Goal: Information Seeking & Learning: Learn about a topic

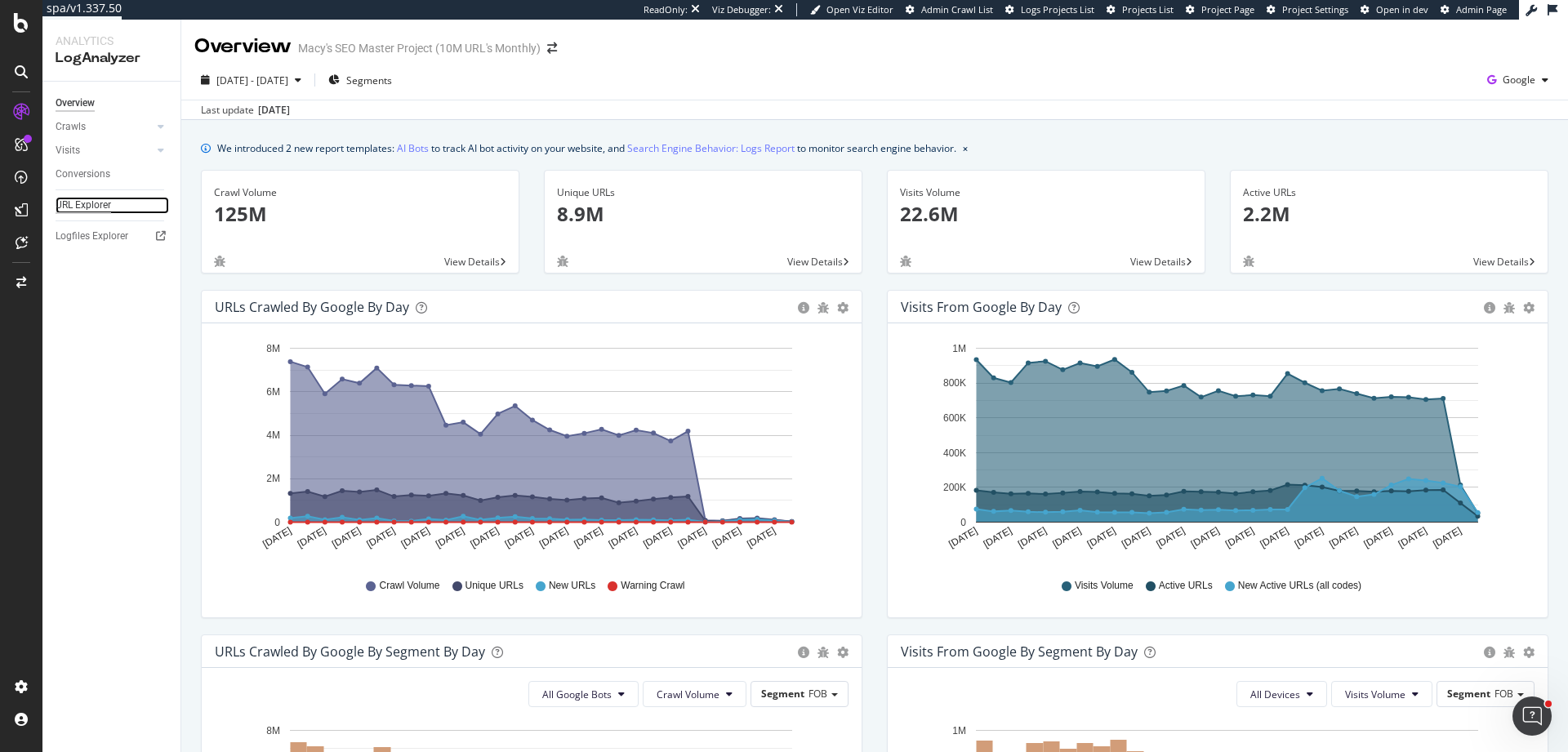
click at [93, 208] on div "URL Explorer" at bounding box center [83, 205] width 55 height 17
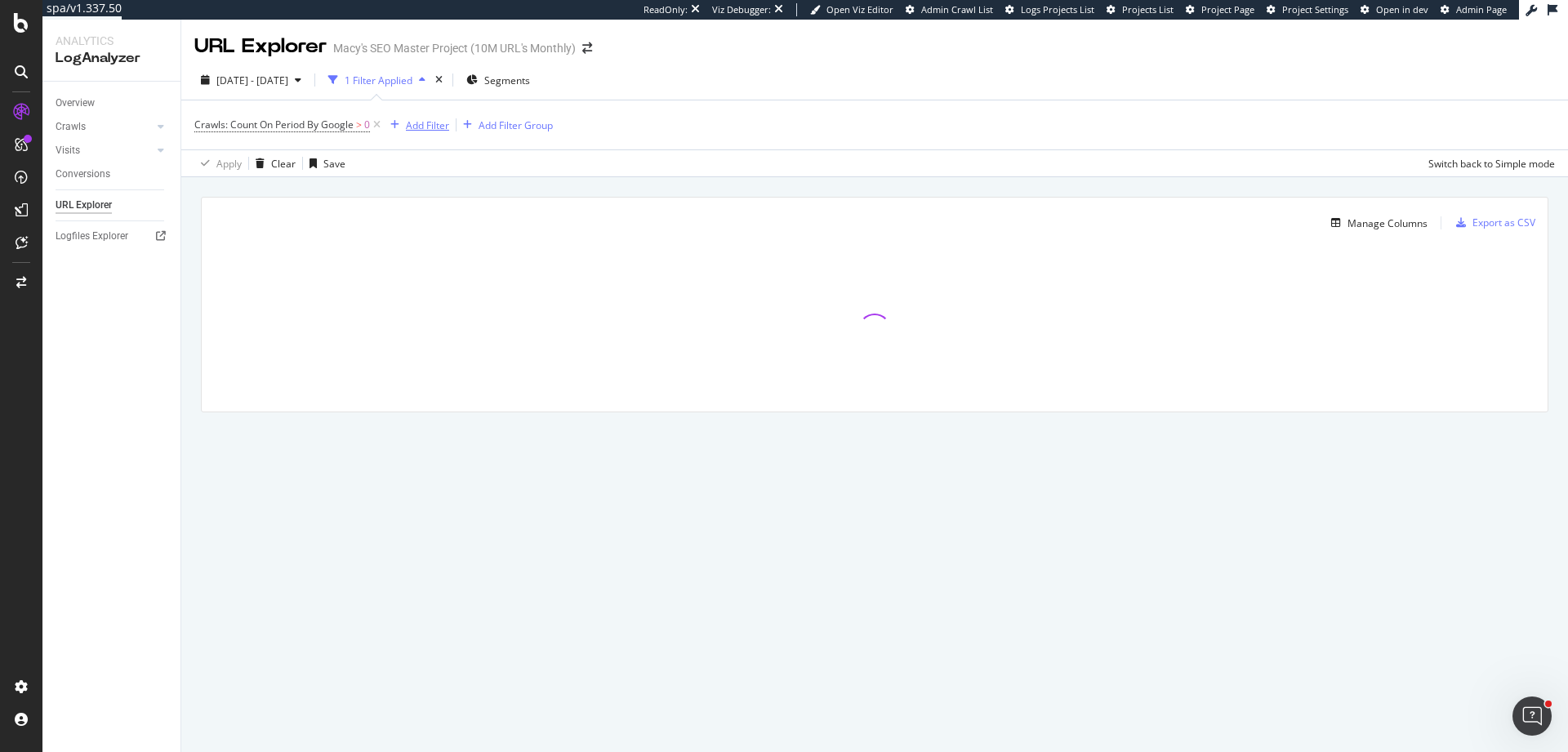
click at [439, 125] on div "Add Filter" at bounding box center [427, 125] width 44 height 14
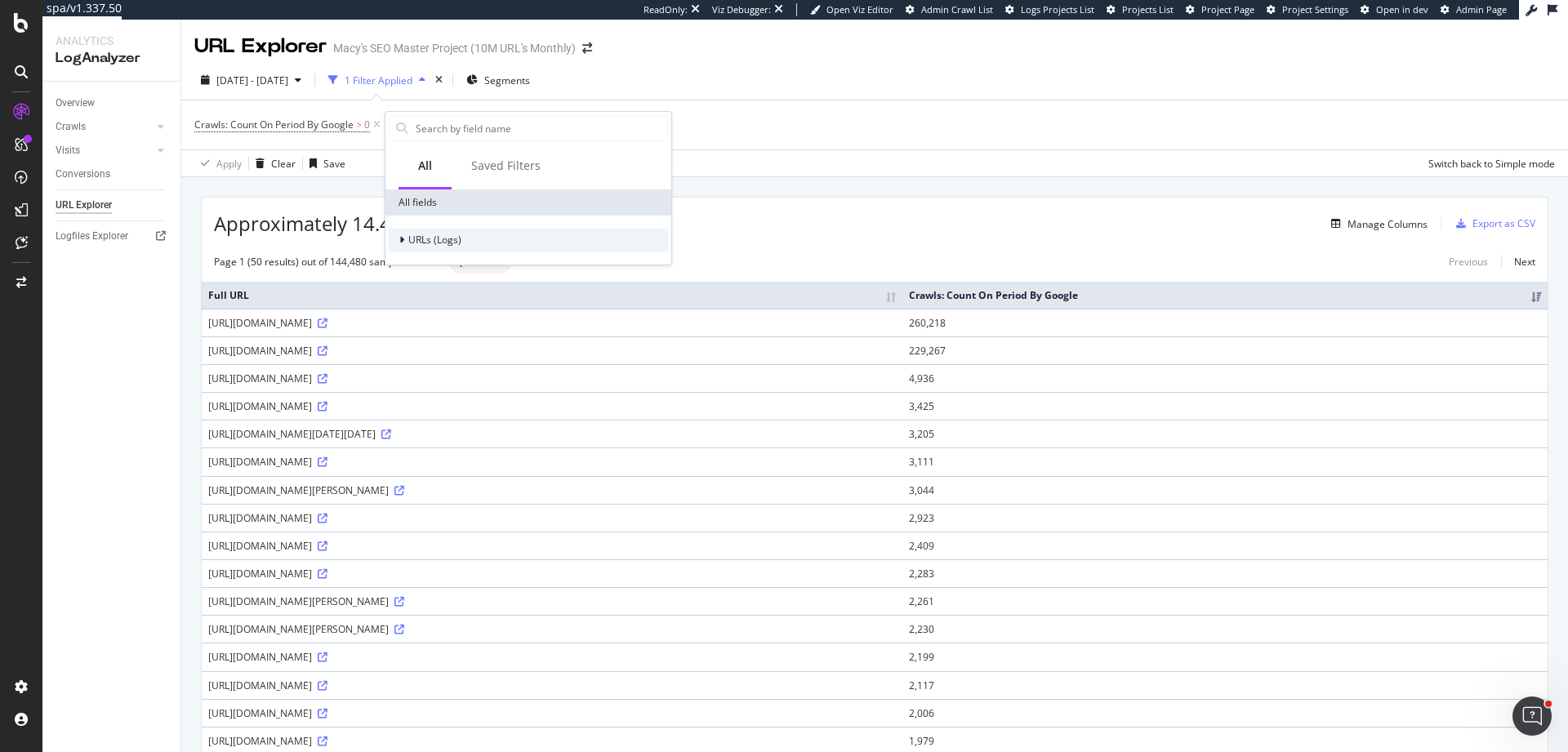
click at [413, 236] on span "URLs (Logs)" at bounding box center [434, 240] width 53 height 14
click at [488, 266] on div "URL Scheme" at bounding box center [528, 262] width 279 height 23
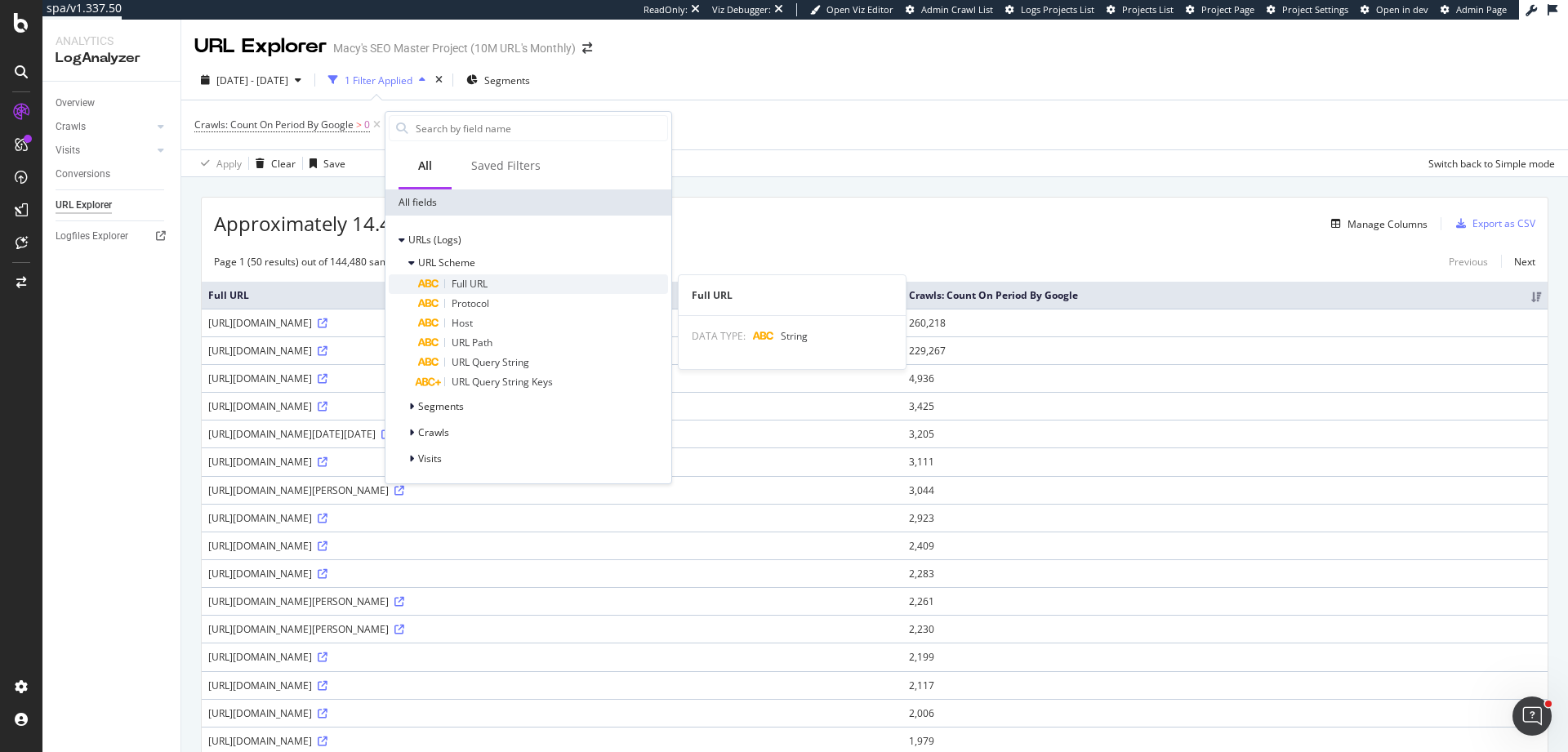
click at [486, 278] on span "Full URL" at bounding box center [469, 283] width 36 height 14
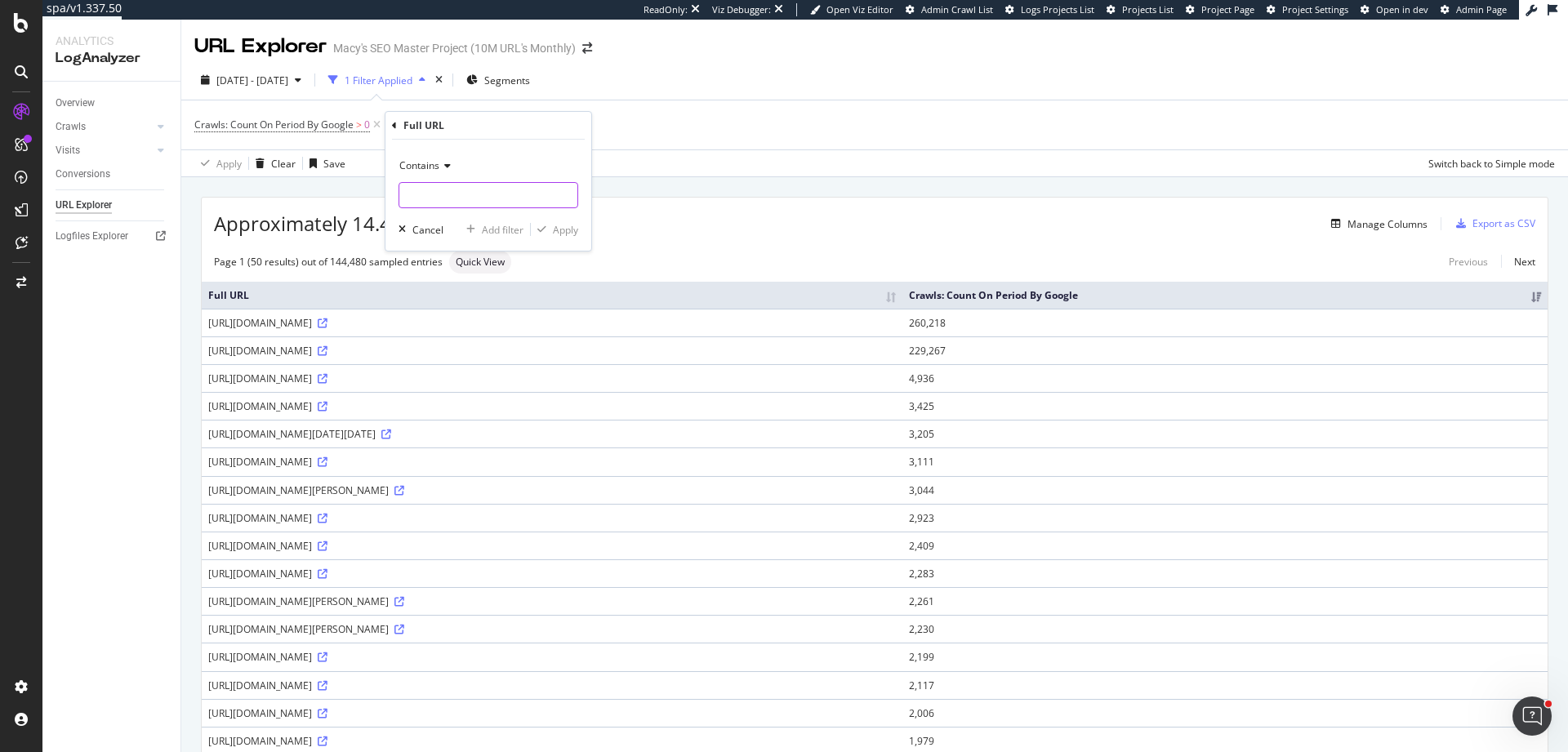
click at [440, 189] on input "text" at bounding box center [489, 194] width 178 height 26
paste input "account/myaccount"
type input "account/myaccount"
click at [562, 235] on div "Apply" at bounding box center [566, 230] width 25 height 14
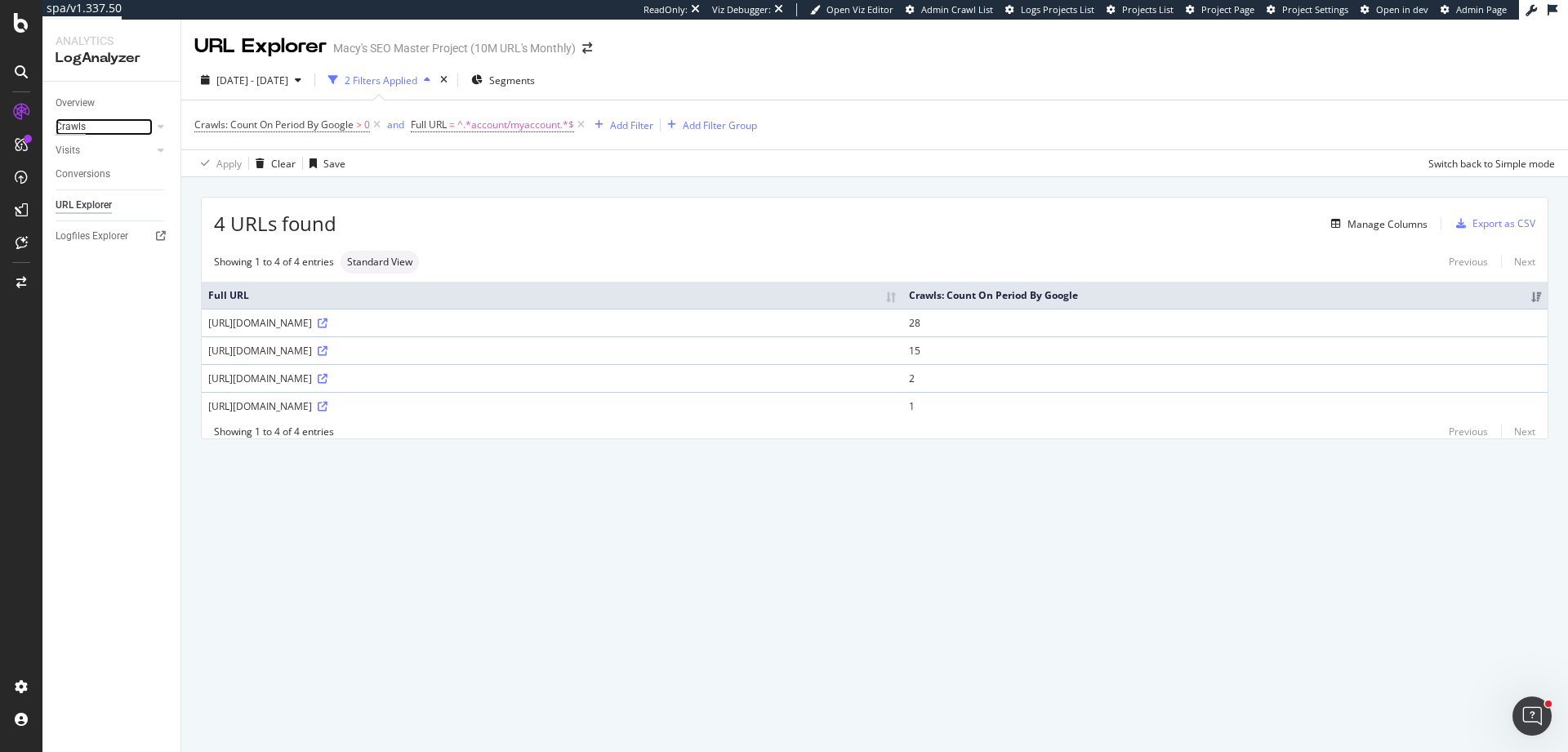
click at [80, 124] on div "Crawls" at bounding box center [70, 127] width 30 height 17
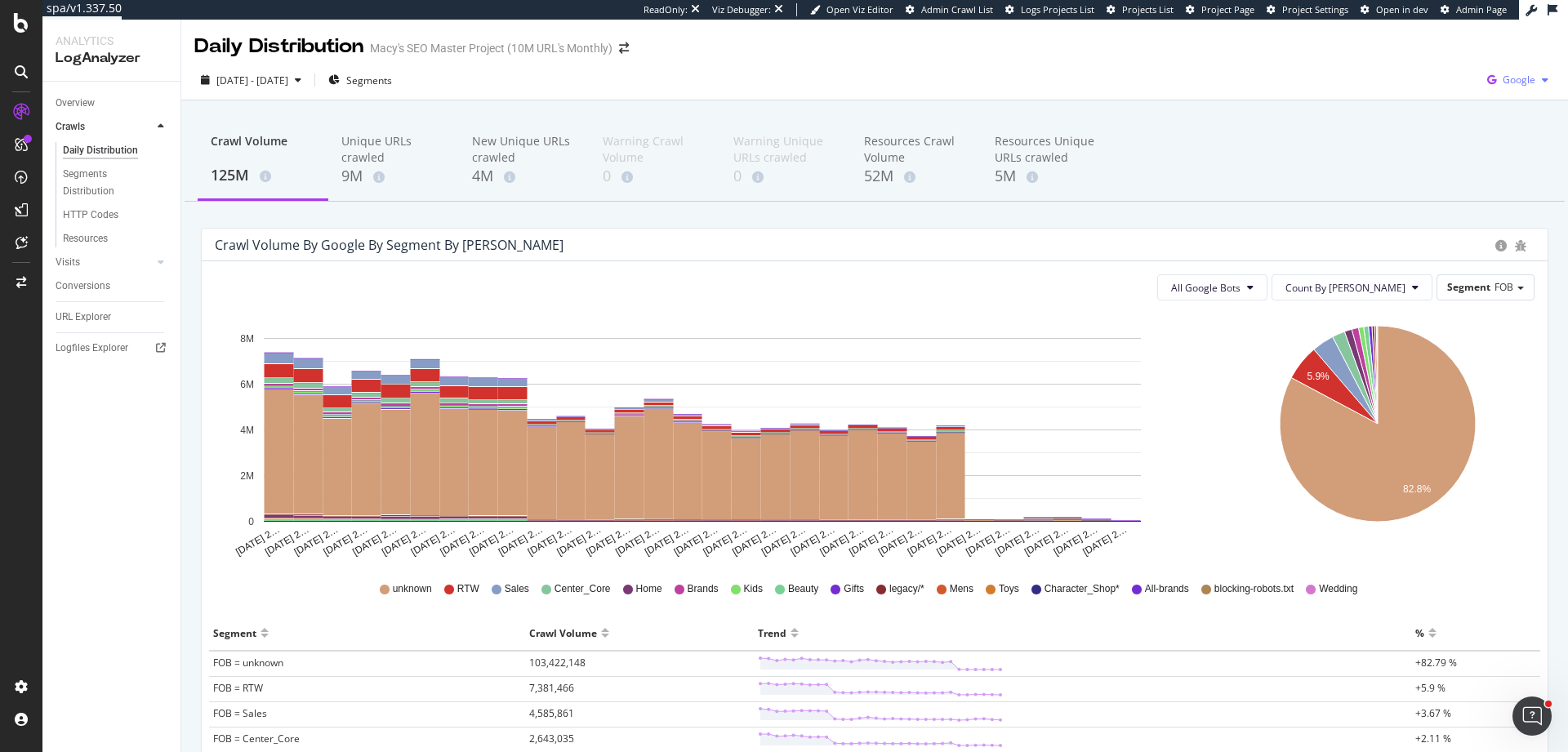
click at [1503, 75] on span "Google" at bounding box center [1519, 80] width 33 height 14
click at [1428, 65] on span "Bing" at bounding box center [1425, 65] width 60 height 15
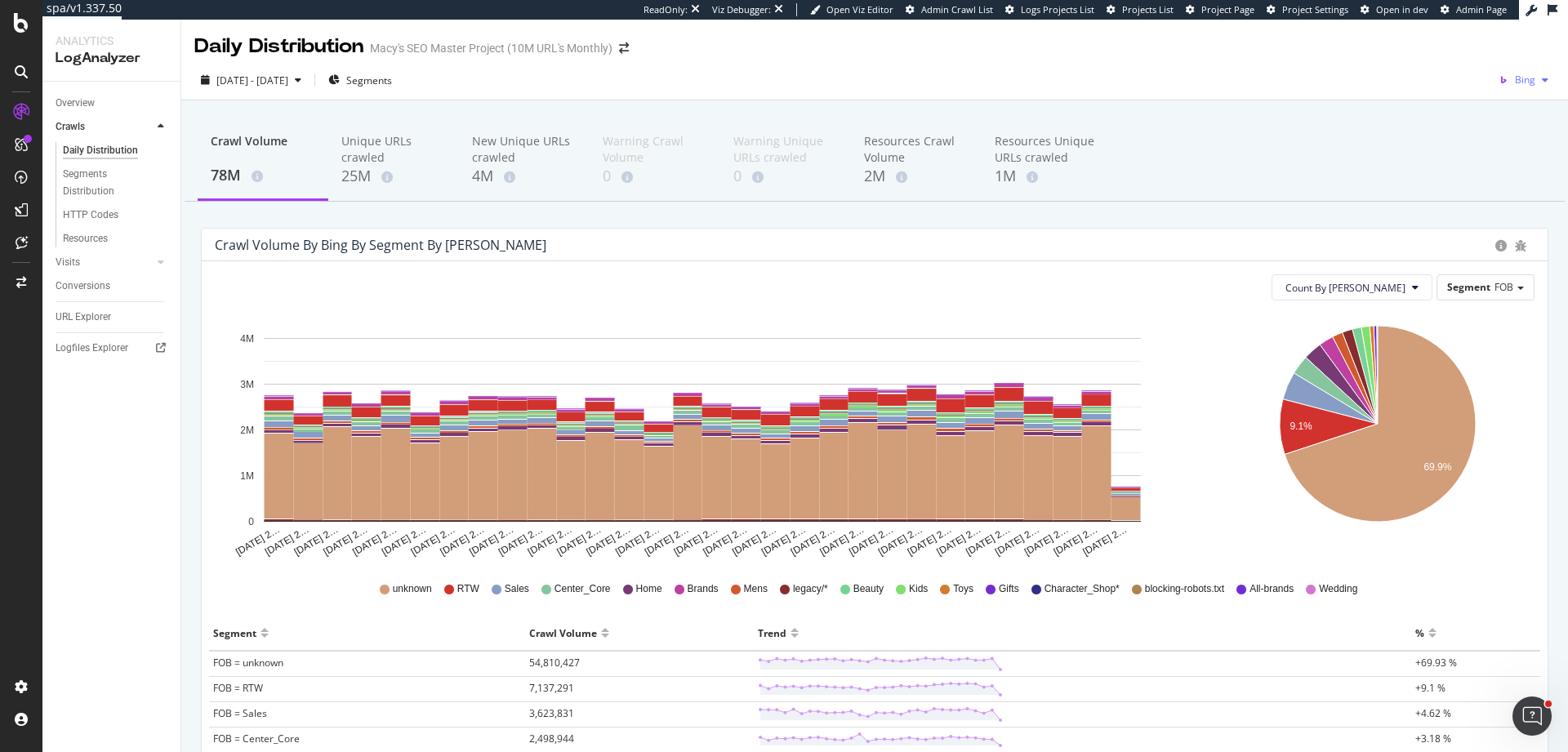
click at [1535, 81] on div "button" at bounding box center [1545, 80] width 19 height 10
click at [1446, 99] on span "OpenAI" at bounding box center [1436, 96] width 60 height 15
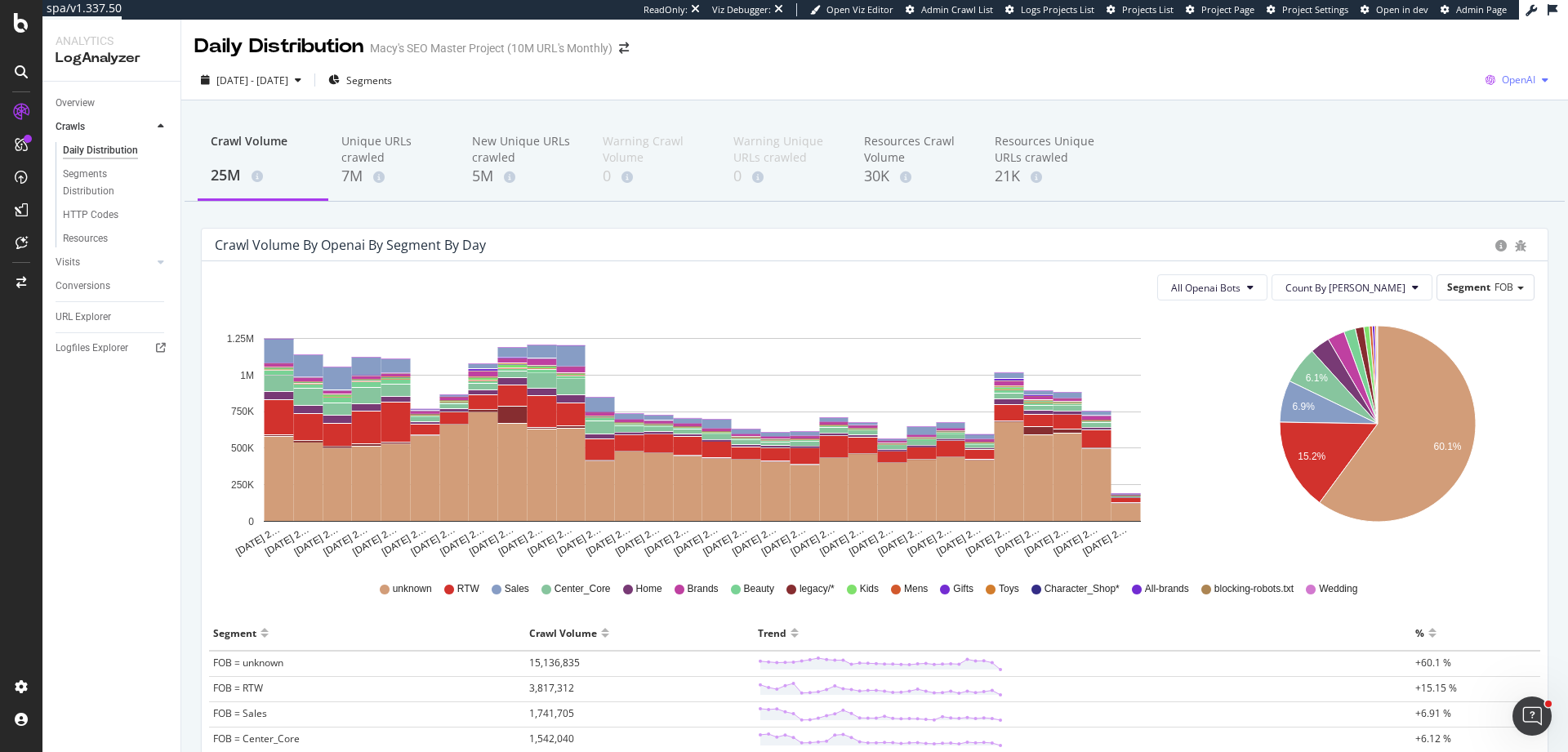
click at [1520, 80] on span "OpenAI" at bounding box center [1519, 80] width 34 height 14
click at [1428, 127] on span "Other AI Bots" at bounding box center [1422, 126] width 60 height 15
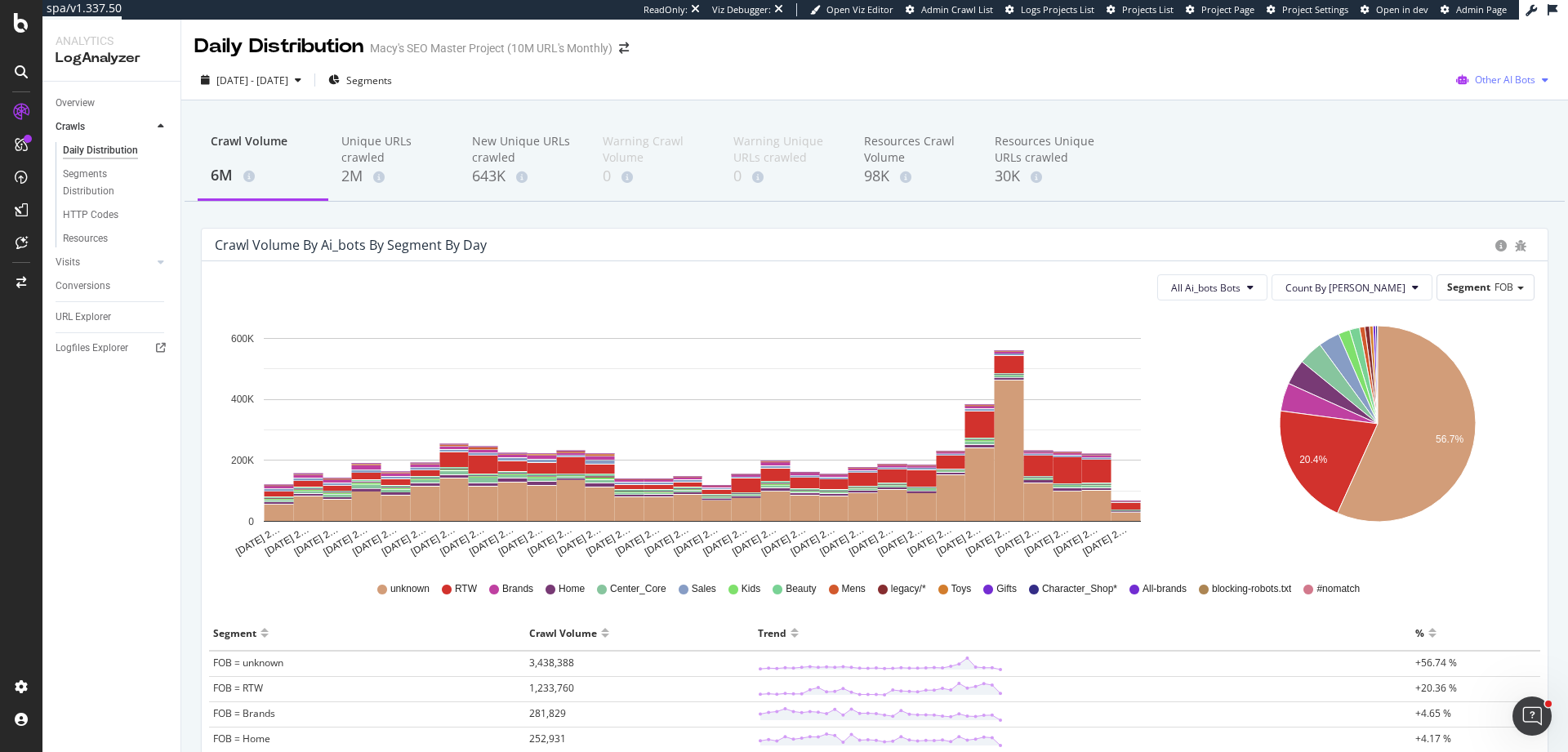
click at [1495, 80] on span "Other AI Bots" at bounding box center [1505, 80] width 60 height 14
click at [1487, 107] on span "Google" at bounding box center [1509, 113] width 64 height 15
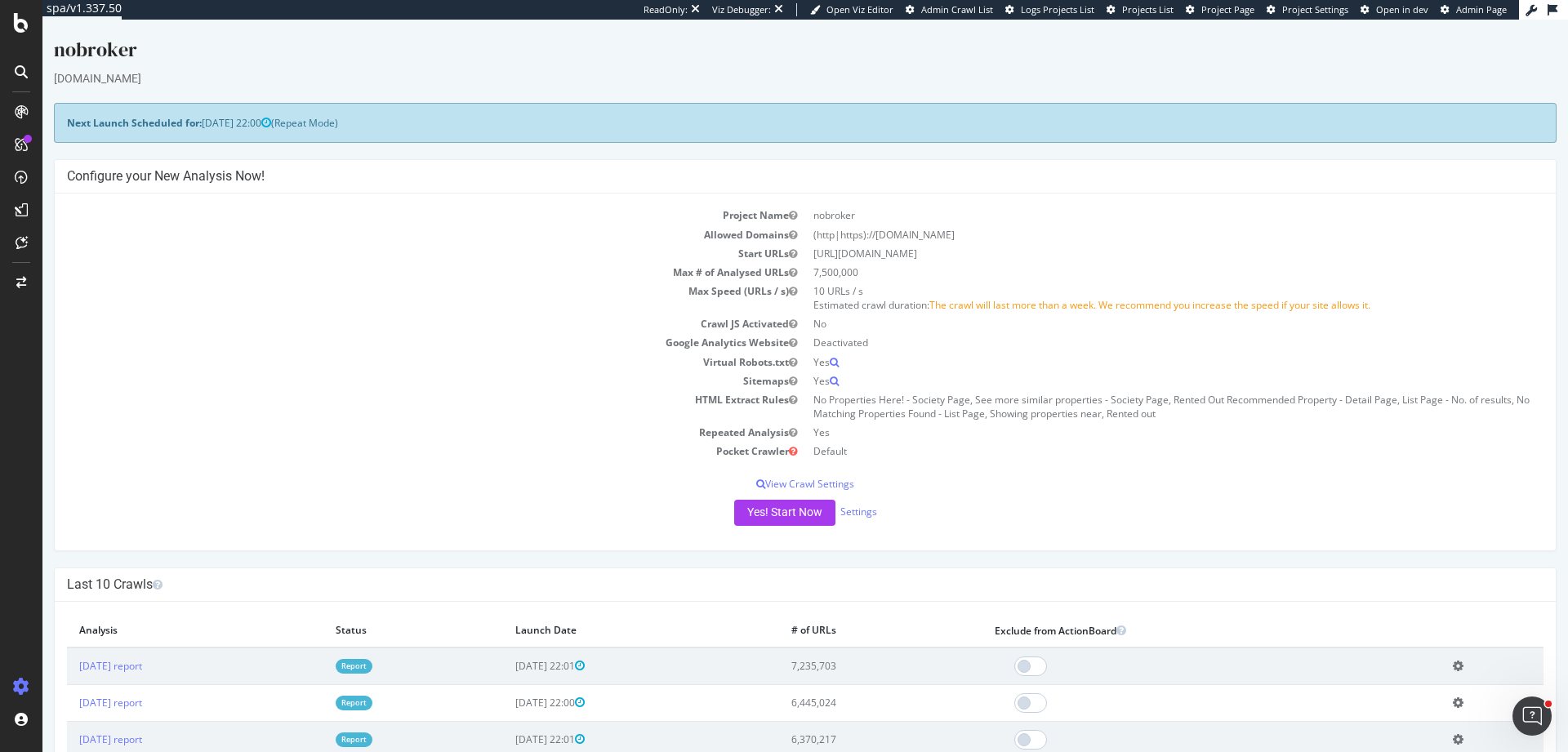
click at [820, 258] on td "[URL][DOMAIN_NAME]" at bounding box center [1174, 253] width 738 height 18
drag, startPoint x: 820, startPoint y: 258, endPoint x: 919, endPoint y: 257, distance: 99.0
click at [919, 257] on td "https://www.nobroker.in/" at bounding box center [1174, 253] width 738 height 18
copy td "https://www.nobroker.in/"
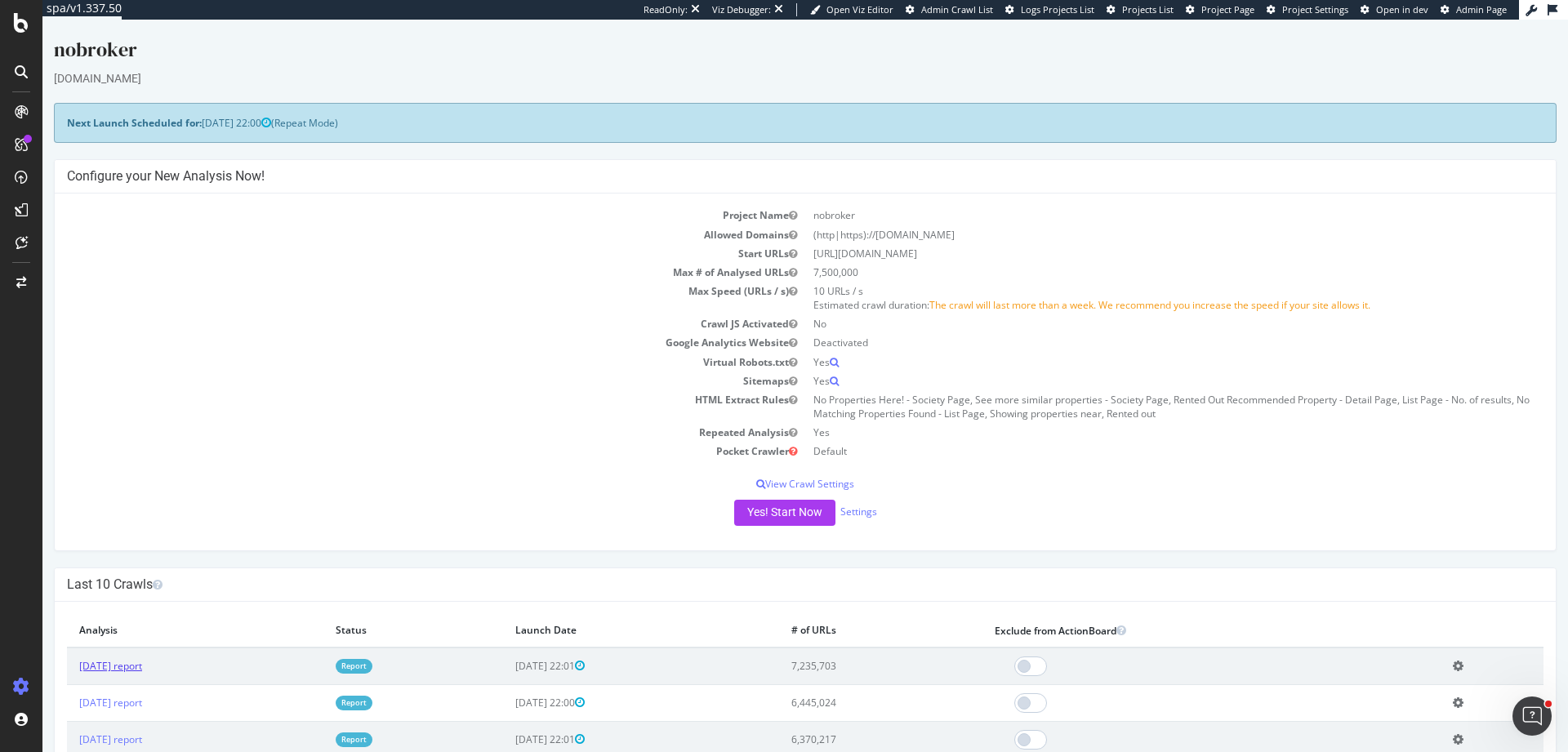
click at [123, 661] on link "2025 Sep. 1st report" at bounding box center [111, 666] width 63 height 14
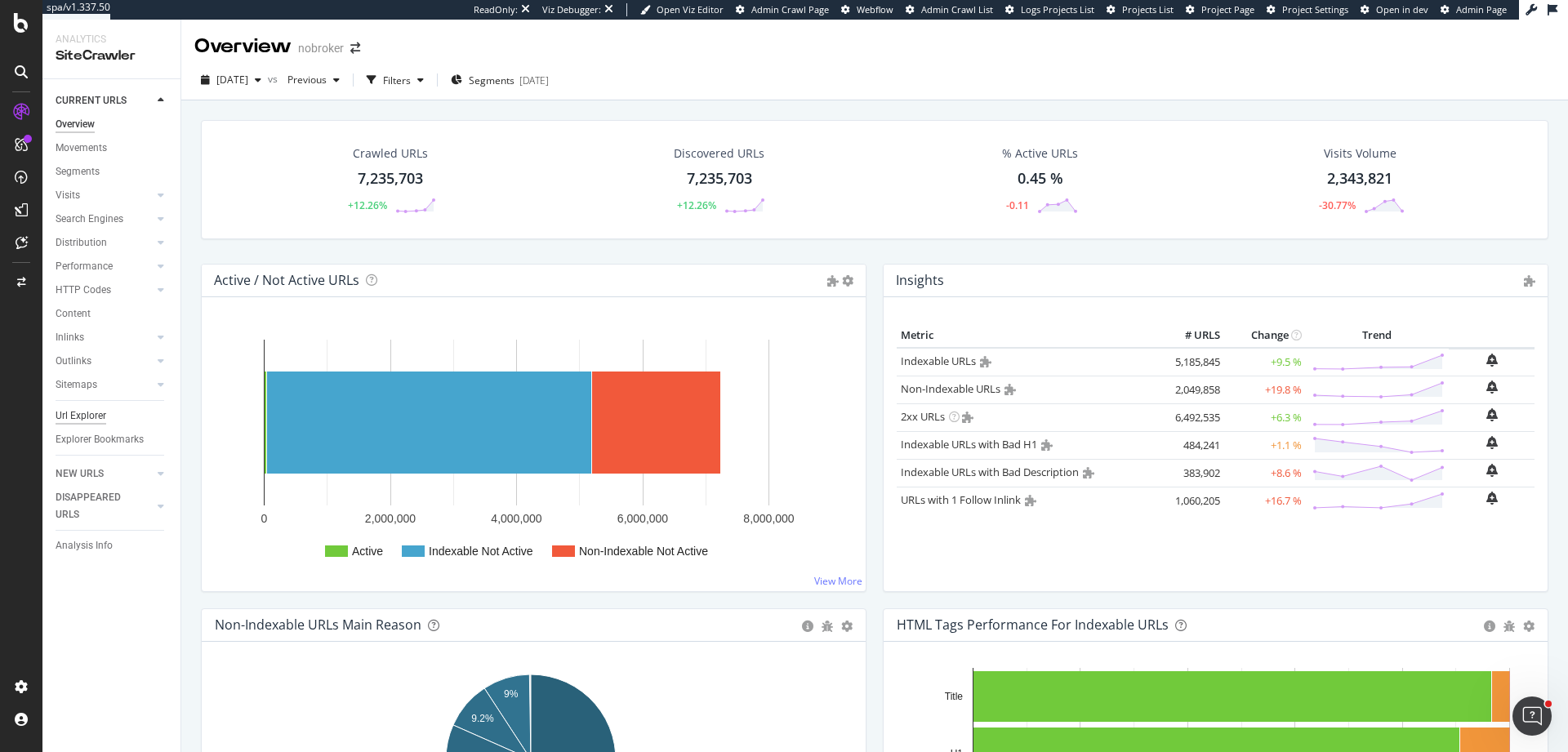
click at [91, 419] on div "Url Explorer" at bounding box center [80, 416] width 50 height 17
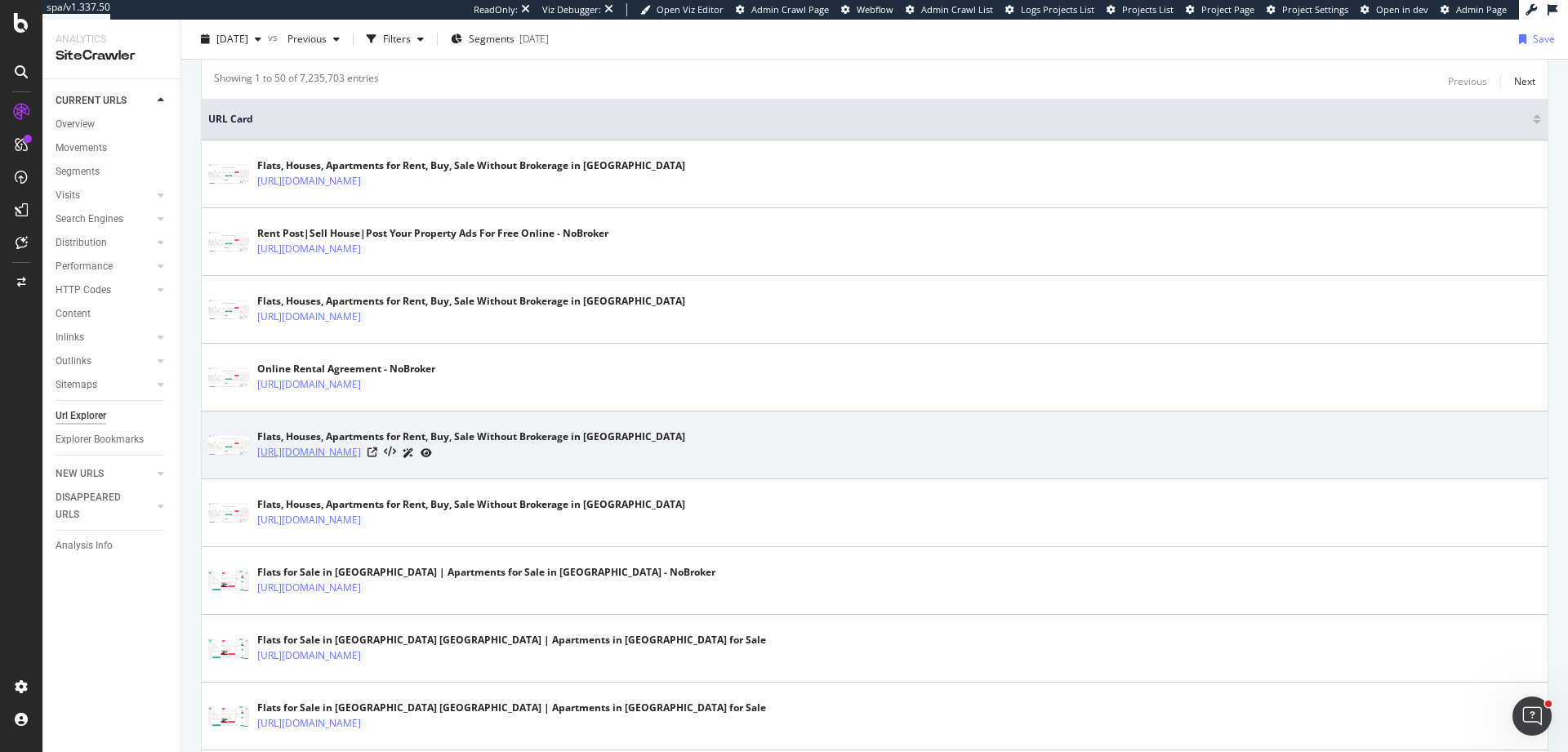
scroll to position [343, 0]
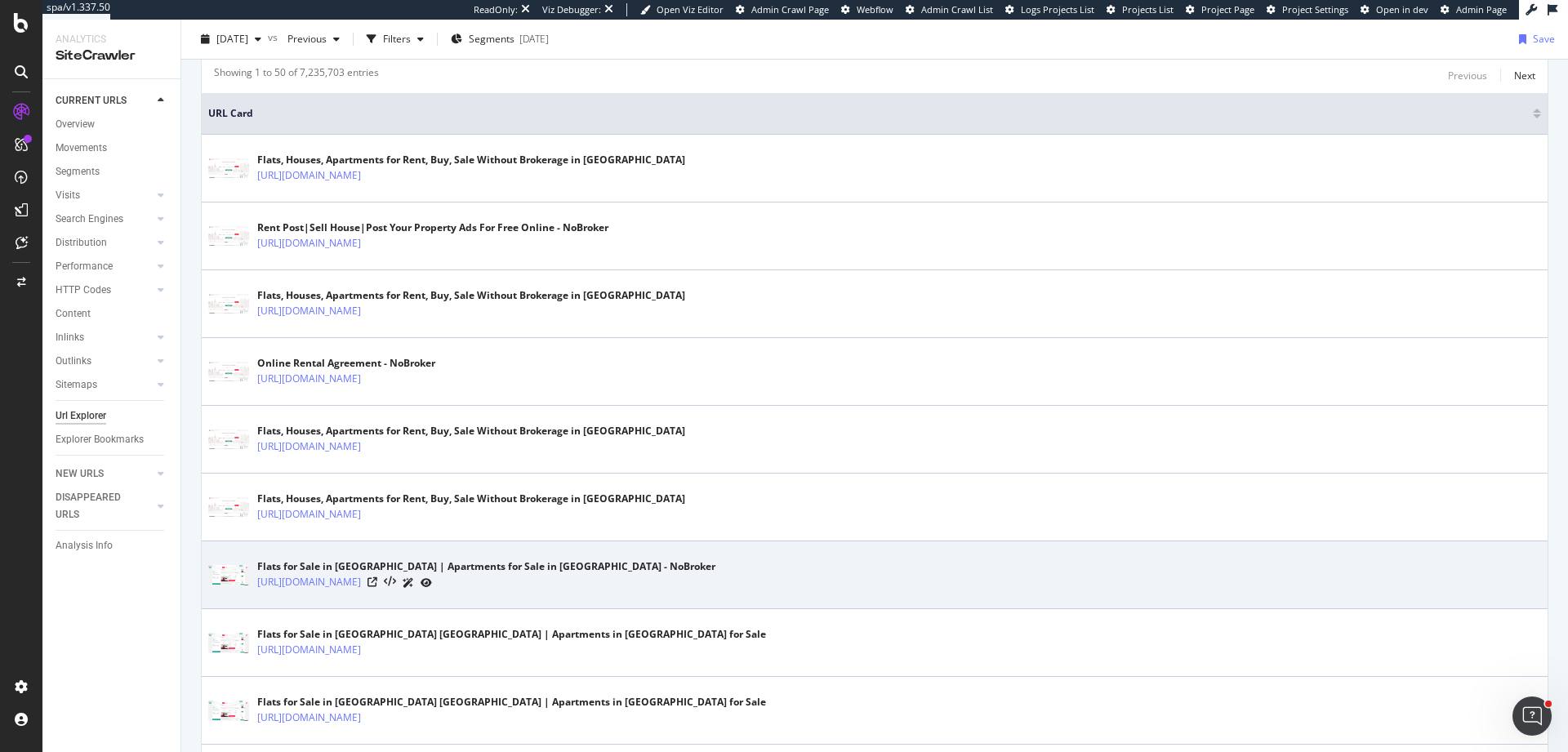
click at [261, 597] on td "Flats for Sale in Bangalore | Apartments for Sale in Bangalore - NoBroker https…" at bounding box center [875, 575] width 1346 height 68
drag, startPoint x: 261, startPoint y: 597, endPoint x: 256, endPoint y: 583, distance: 14.9
click at [256, 583] on td "Flats for Sale in Bangalore | Apartments for Sale in Bangalore - NoBroker https…" at bounding box center [875, 575] width 1346 height 68
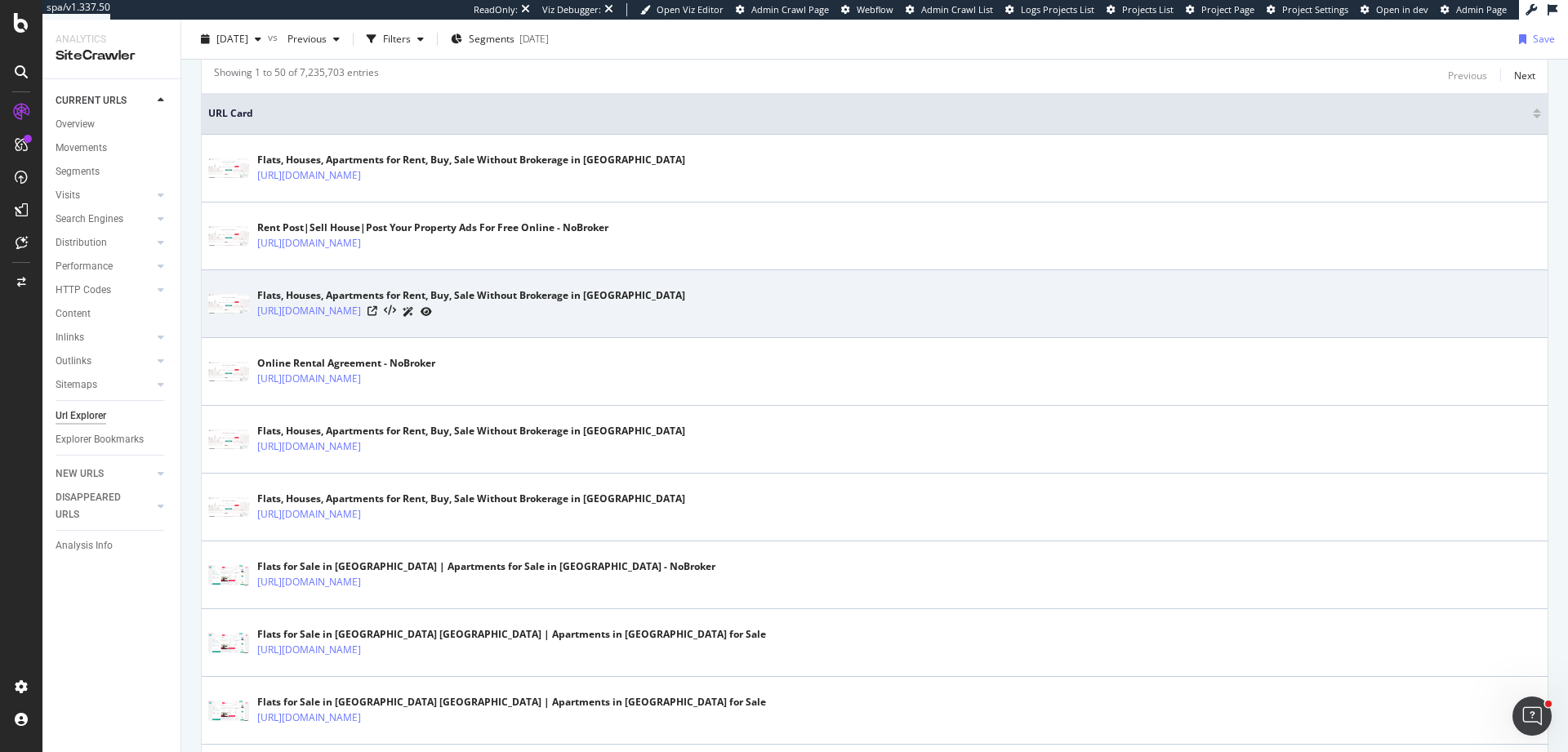
copy link "https://www.nobroker.in/flats-for-sale-in-bangalore_bangalore"
